Goal: Task Accomplishment & Management: Manage account settings

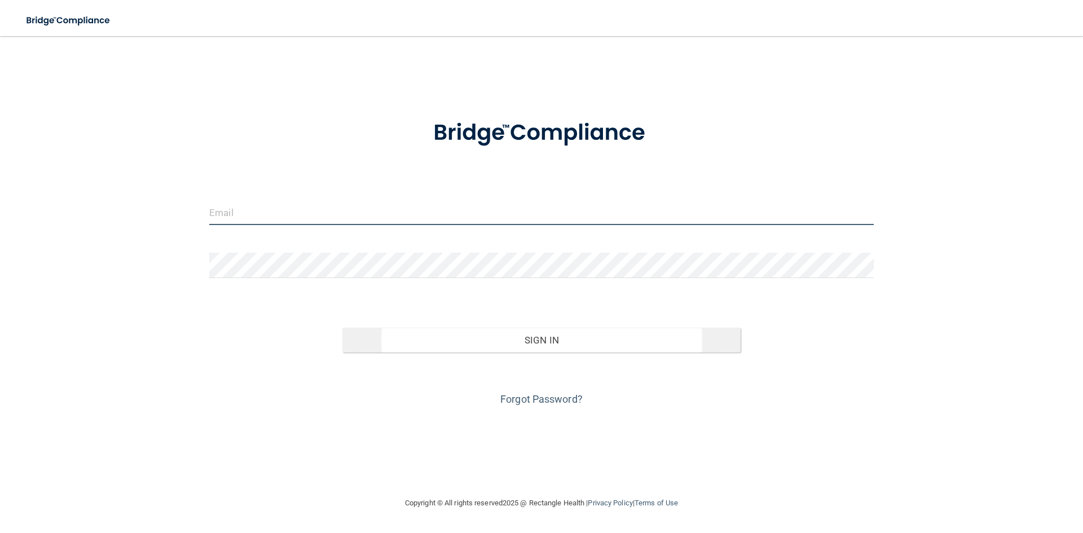
type input "[EMAIL_ADDRESS][DOMAIN_NAME]"
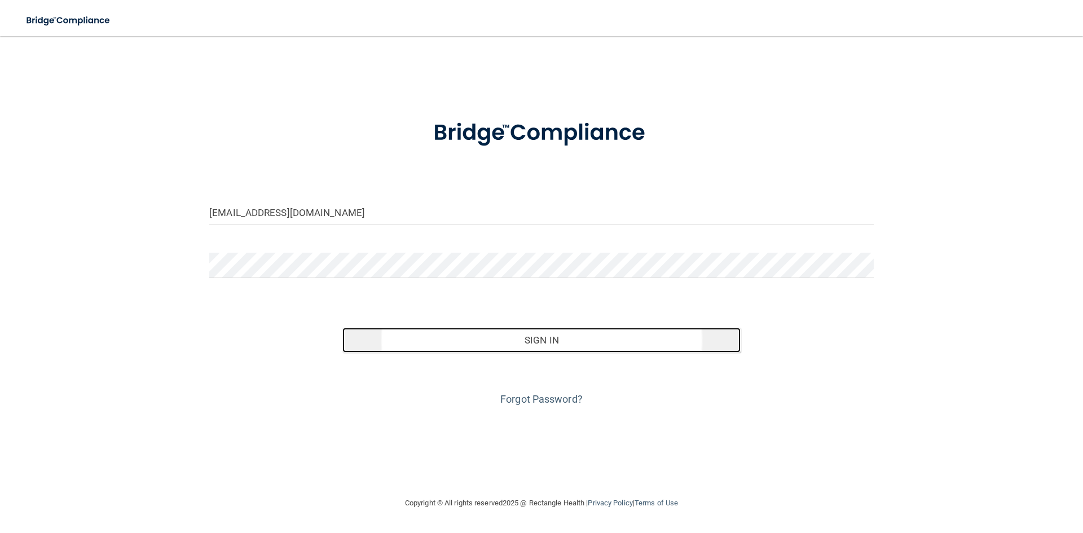
click at [525, 346] on button "Sign In" at bounding box center [541, 340] width 399 height 25
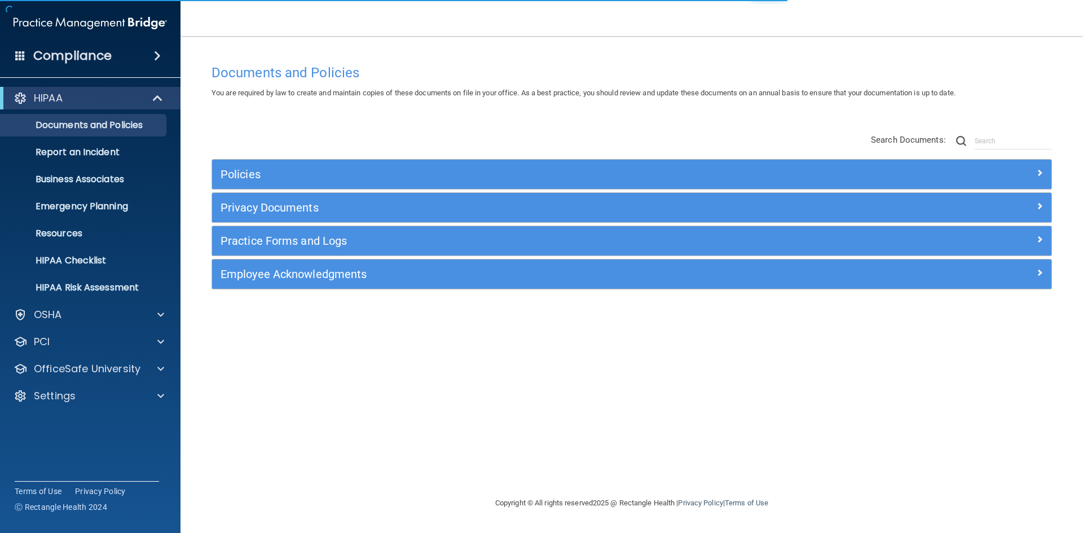
click at [110, 380] on div "HIPAA Documents and Policies Report an Incident Business Associates Emergency P…" at bounding box center [90, 249] width 181 height 334
click at [113, 375] on p "OfficeSafe University" at bounding box center [87, 369] width 107 height 14
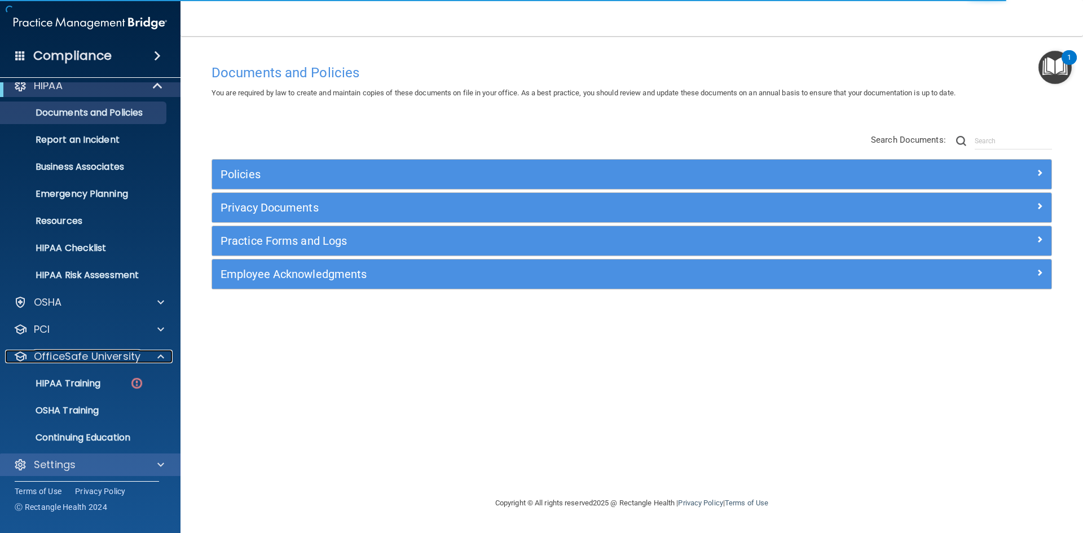
scroll to position [16, 0]
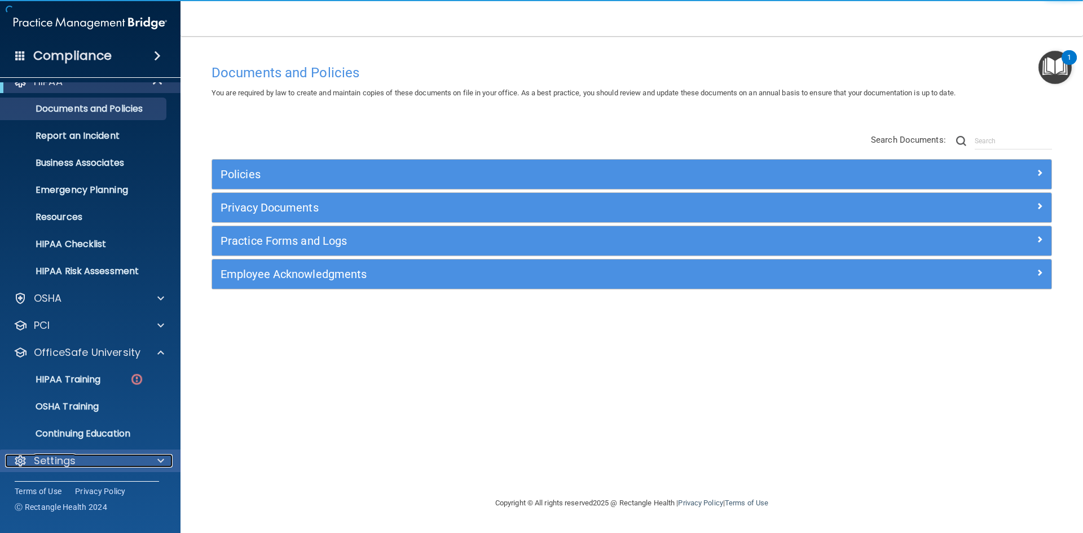
click at [113, 461] on div "Settings" at bounding box center [75, 461] width 140 height 14
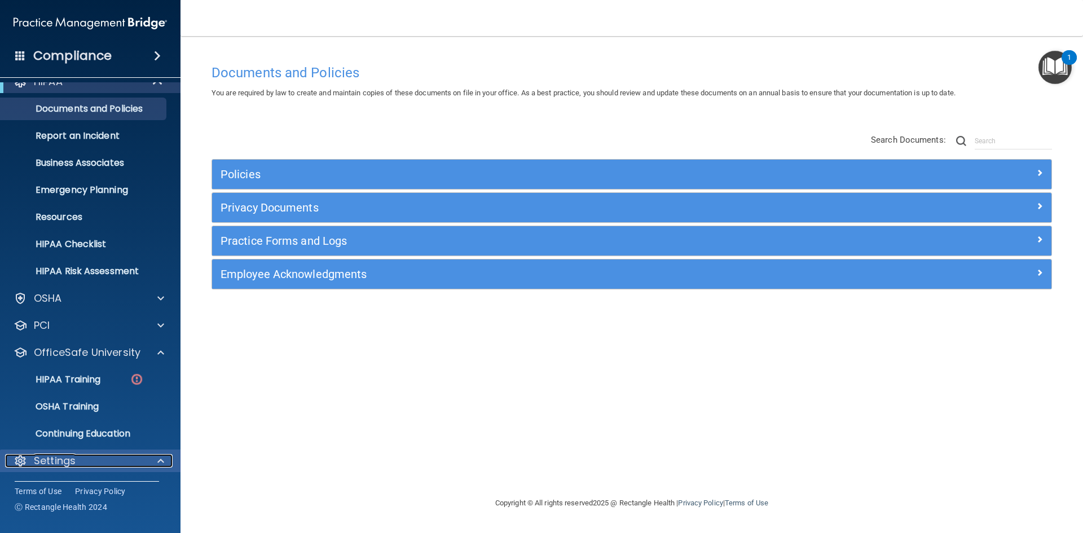
click at [107, 465] on div "Settings" at bounding box center [75, 461] width 140 height 14
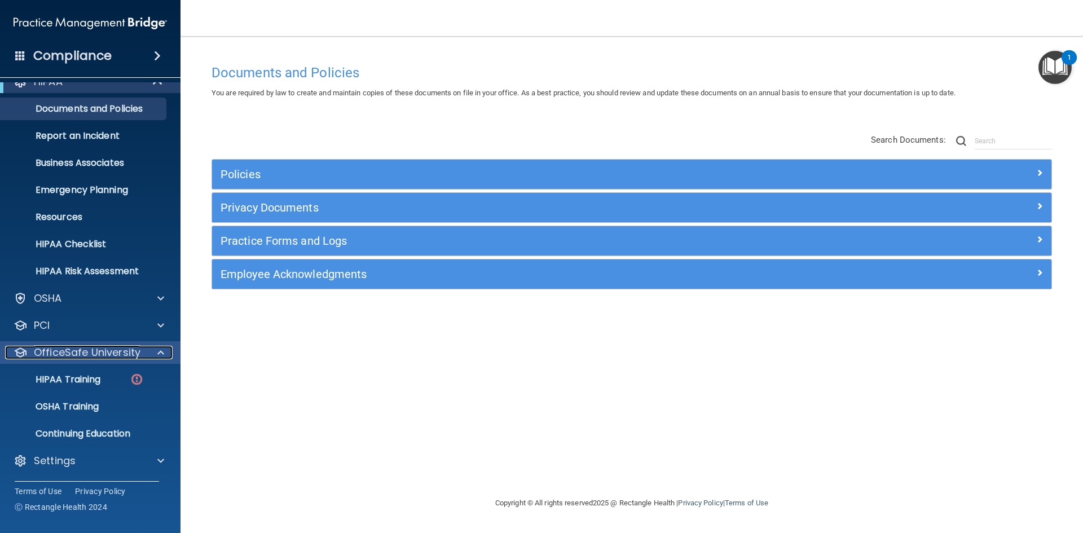
click at [136, 357] on p "OfficeSafe University" at bounding box center [87, 353] width 107 height 14
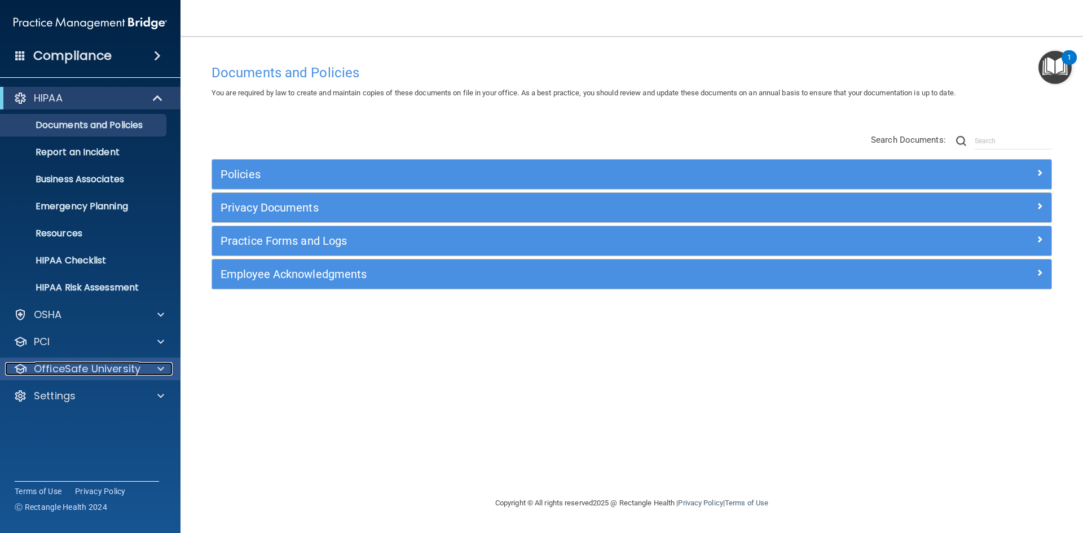
scroll to position [0, 0]
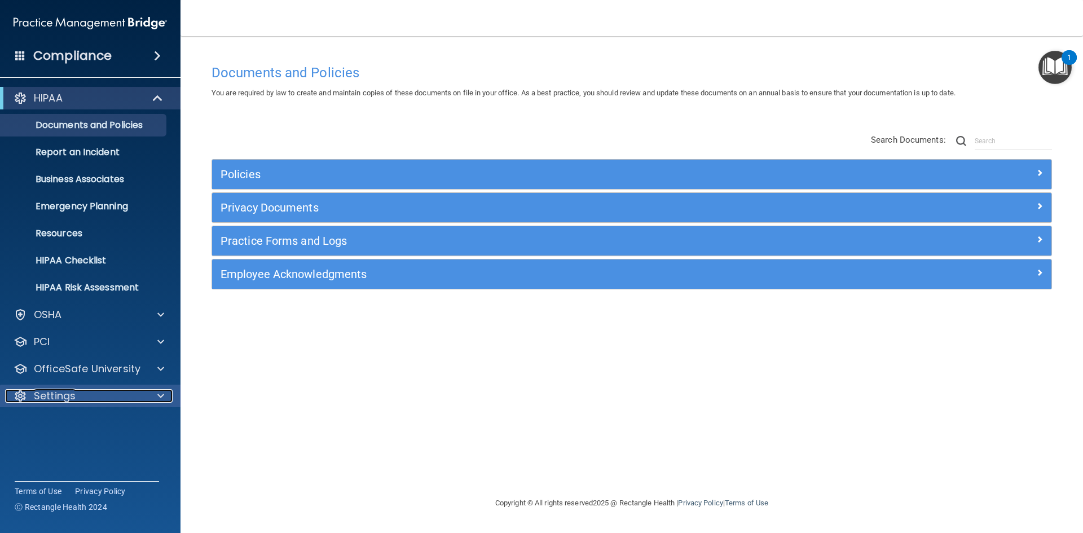
click at [108, 404] on div "Settings" at bounding box center [90, 396] width 181 height 23
click at [131, 407] on div "Settings" at bounding box center [90, 396] width 181 height 23
click at [137, 407] on div "Settings" at bounding box center [90, 396] width 181 height 23
click at [142, 406] on div "Settings" at bounding box center [90, 396] width 181 height 23
click at [146, 400] on div at bounding box center [159, 396] width 28 height 14
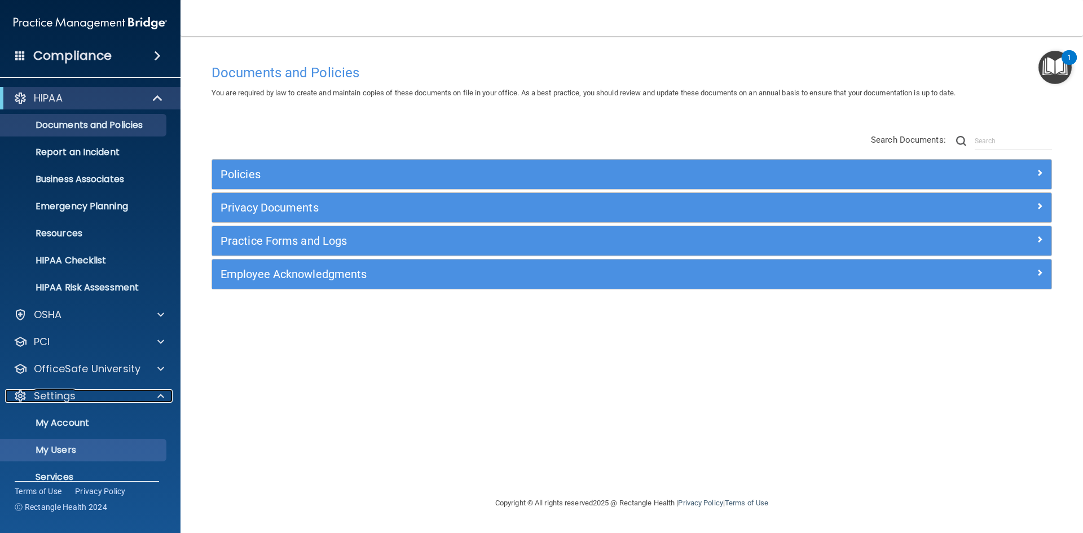
scroll to position [43, 0]
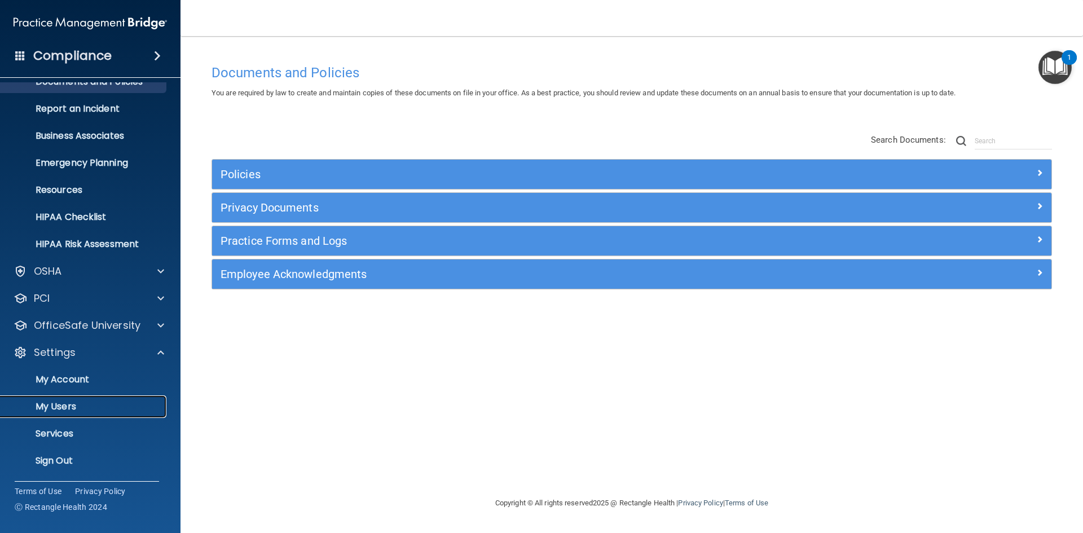
click at [121, 410] on p "My Users" at bounding box center [84, 406] width 154 height 11
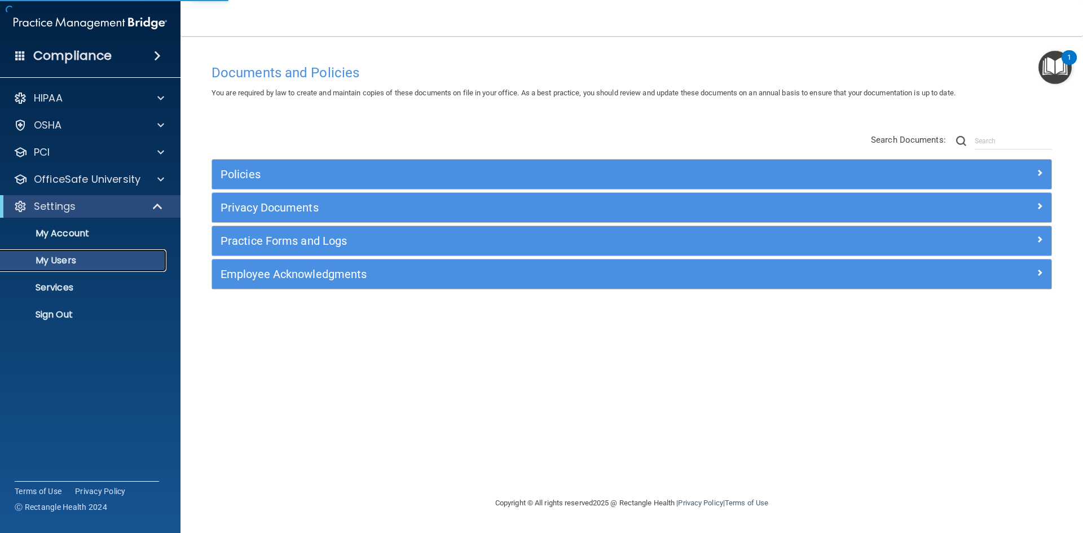
click at [129, 262] on p "My Users" at bounding box center [84, 260] width 154 height 11
select select "20"
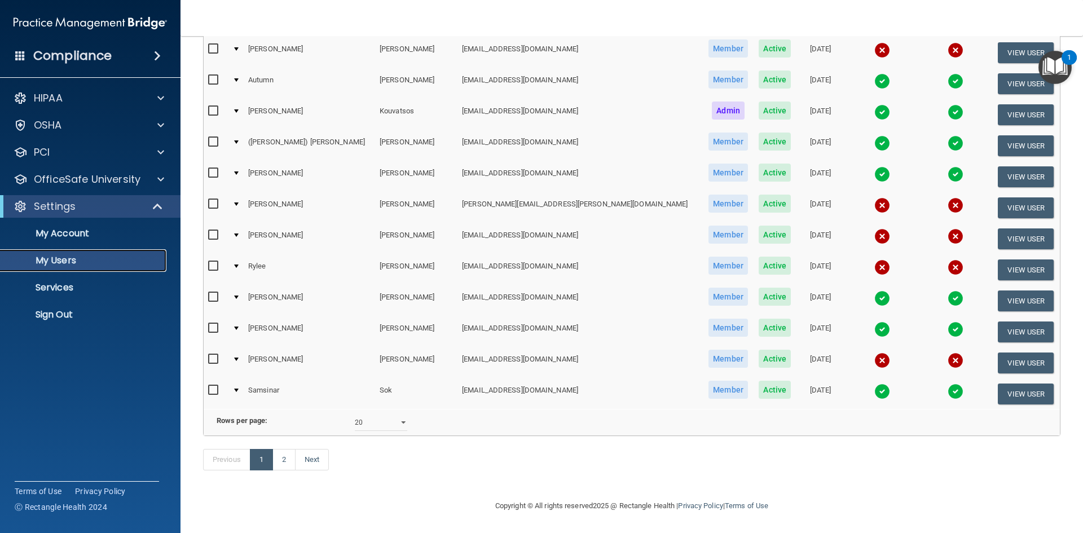
scroll to position [401, 0]
click at [292, 464] on link "2" at bounding box center [284, 459] width 23 height 21
select select "20"
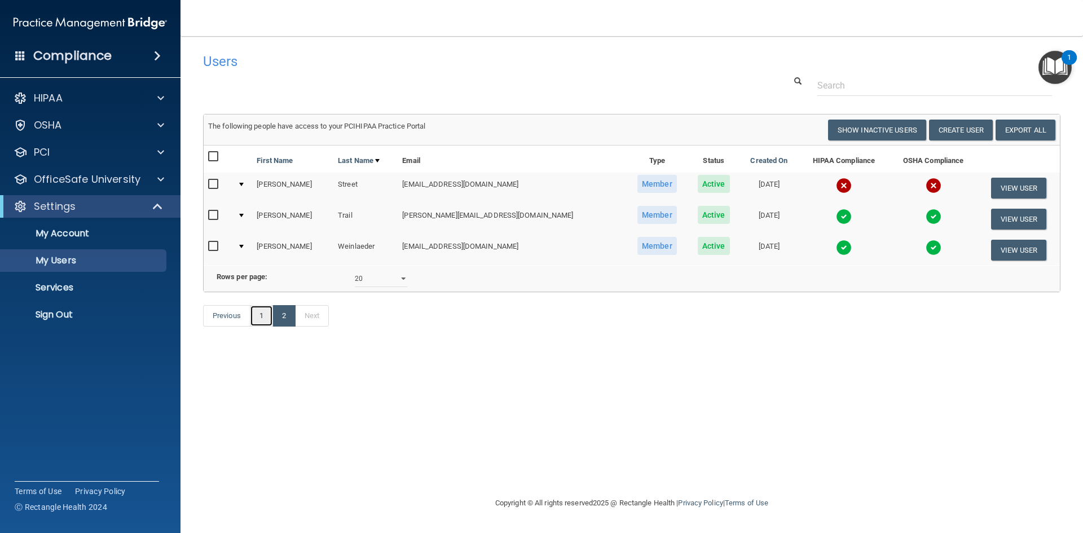
click at [262, 327] on link "1" at bounding box center [261, 315] width 23 height 21
select select "20"
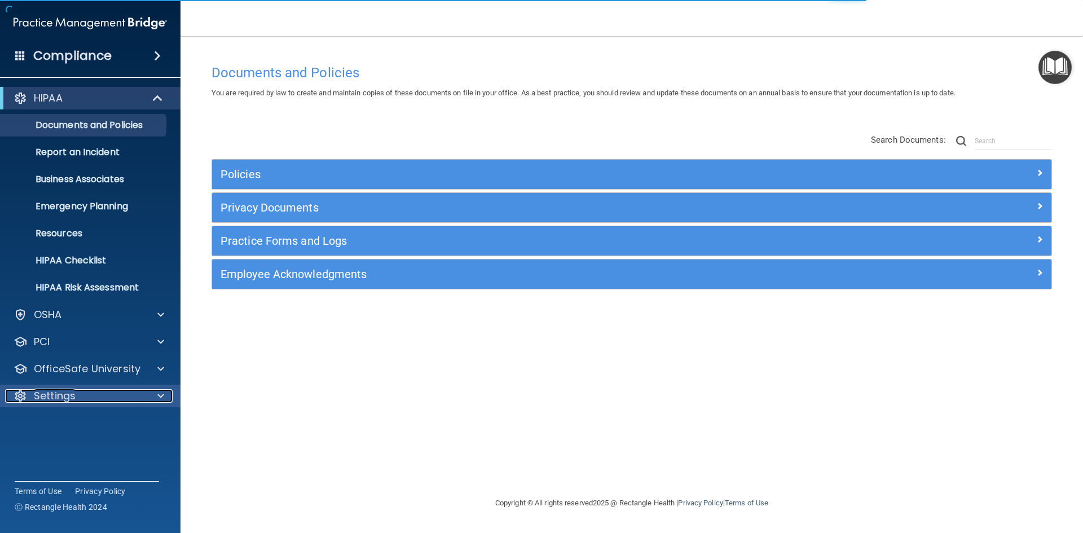
click at [113, 394] on div "Settings" at bounding box center [75, 396] width 140 height 14
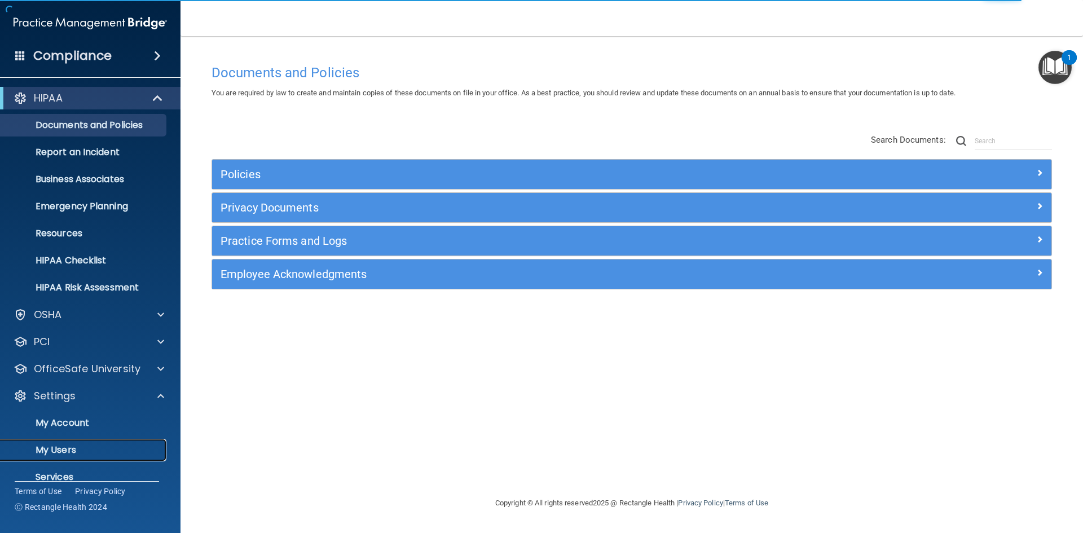
click at [103, 442] on link "My Users" at bounding box center [78, 450] width 178 height 23
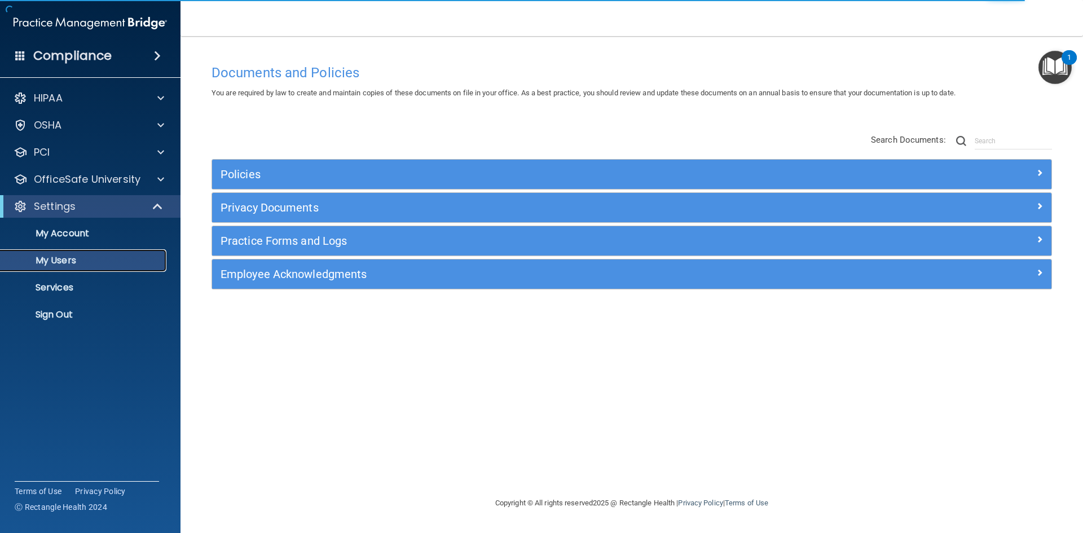
click at [136, 256] on p "My Users" at bounding box center [84, 260] width 154 height 11
select select "20"
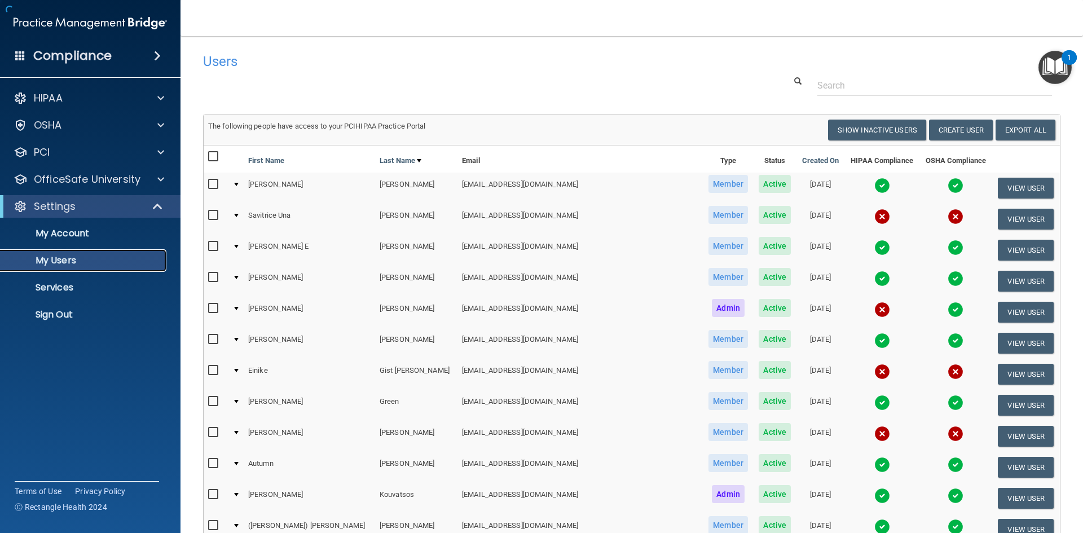
click at [136, 256] on p "My Users" at bounding box center [84, 260] width 154 height 11
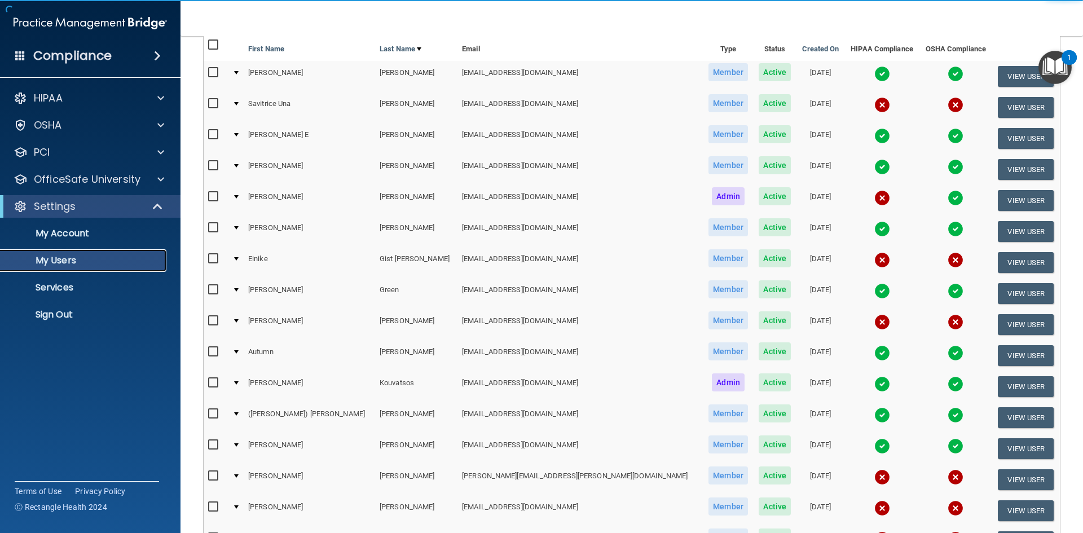
scroll to position [113, 0]
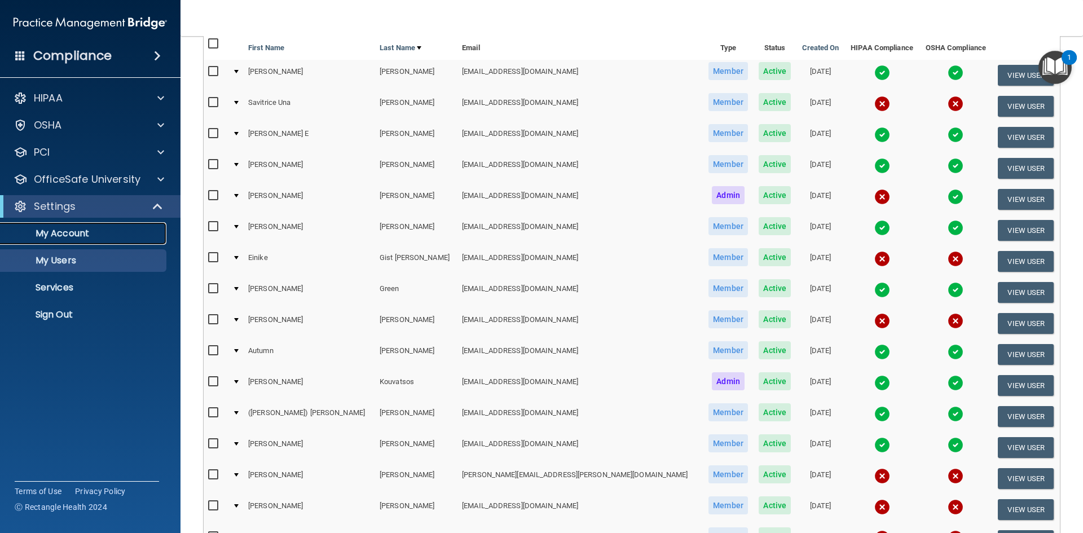
click at [94, 236] on p "My Account" at bounding box center [84, 233] width 154 height 11
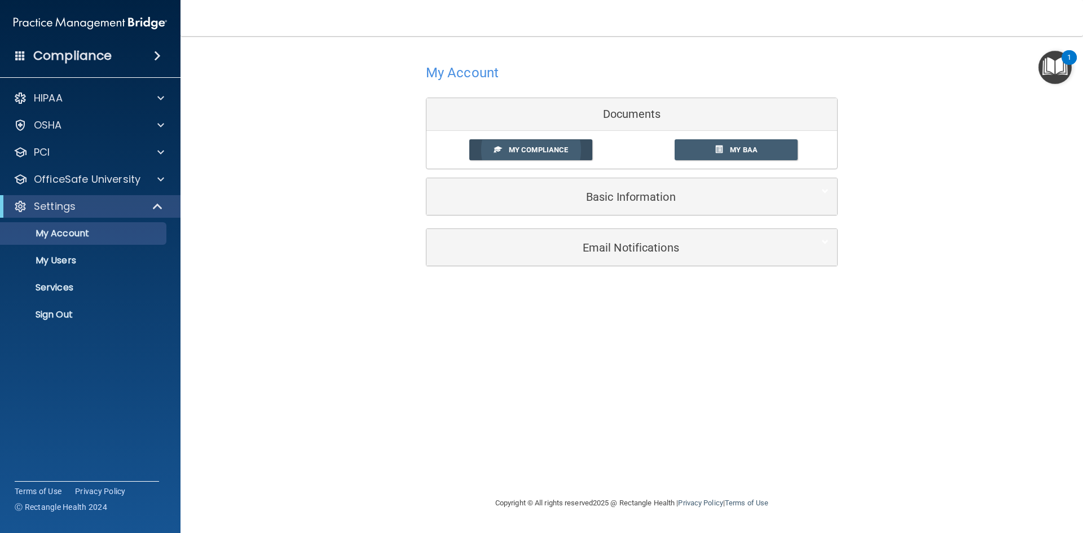
click at [584, 157] on link "My Compliance" at bounding box center [531, 149] width 124 height 21
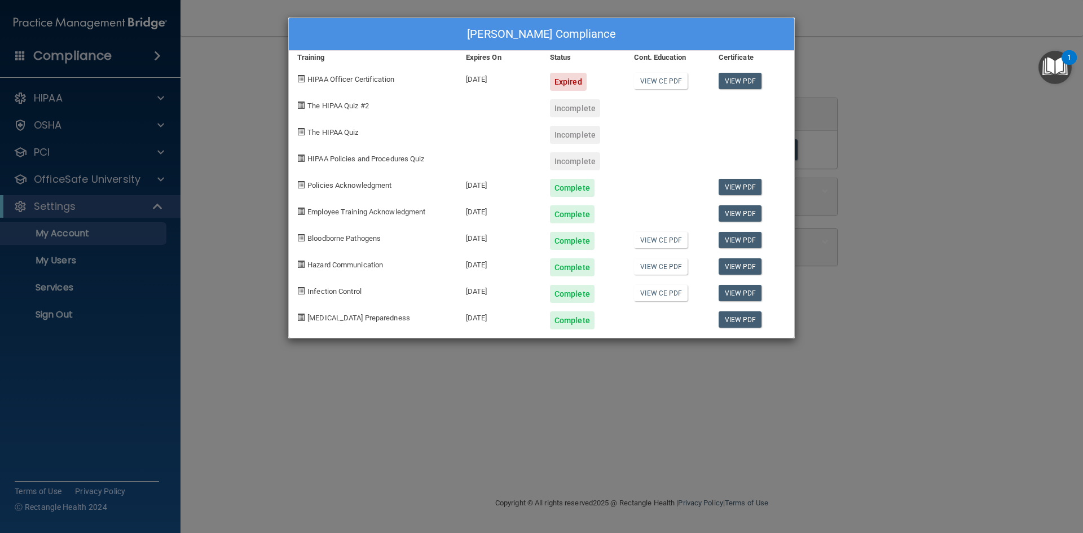
click at [913, 121] on div "Audra Estes's Compliance Training Expires On Status Cont. Education Certificate…" at bounding box center [541, 266] width 1083 height 533
